Goal: Task Accomplishment & Management: Manage account settings

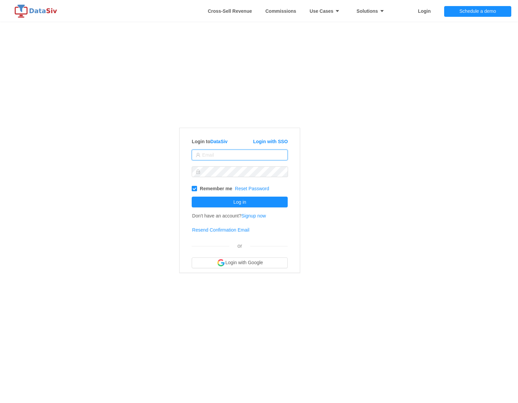
click at [233, 153] on input "text" at bounding box center [240, 154] width 96 height 11
type input "[PERSON_NAME][EMAIL_ADDRESS][DOMAIN_NAME]"
click at [249, 201] on button "Log in" at bounding box center [240, 202] width 96 height 11
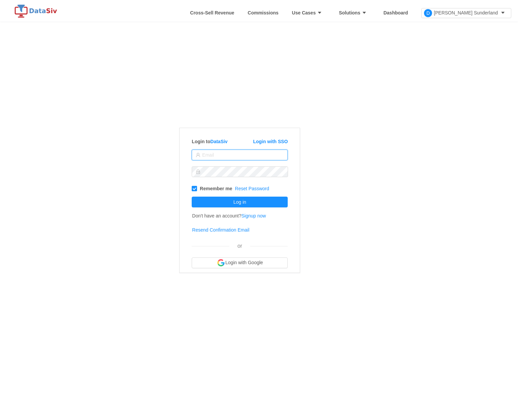
click at [264, 155] on input "text" at bounding box center [240, 154] width 96 height 11
type input "[PERSON_NAME][EMAIL_ADDRESS][DOMAIN_NAME]"
click at [254, 207] on button "Log in" at bounding box center [240, 202] width 96 height 11
